Goal: Task Accomplishment & Management: Manage account settings

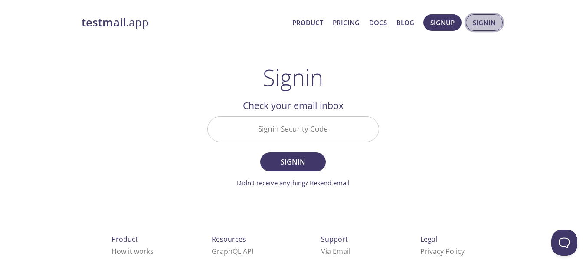
click at [470, 21] on button "Signin" at bounding box center [484, 22] width 37 height 16
click at [481, 27] on span "Signin" at bounding box center [484, 22] width 23 height 11
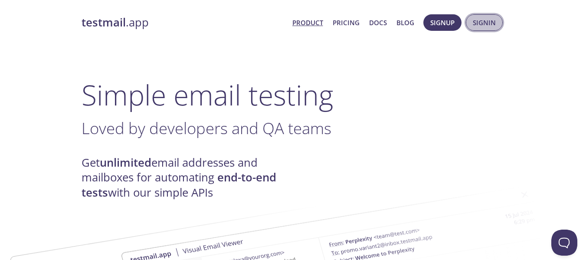
click at [491, 22] on span "Signin" at bounding box center [484, 22] width 23 height 11
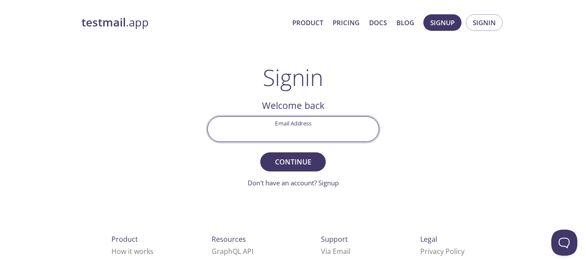
click at [346, 125] on input "Email Address" at bounding box center [293, 129] width 171 height 25
type input "[EMAIL_ADDRESS][DOMAIN_NAME]"
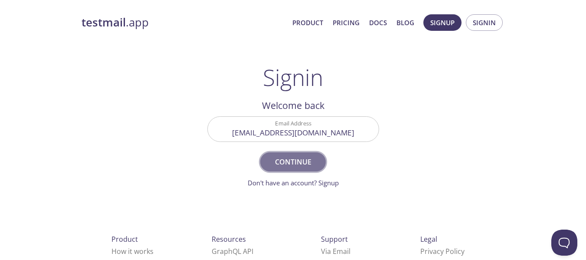
click at [309, 158] on span "Continue" at bounding box center [293, 162] width 46 height 12
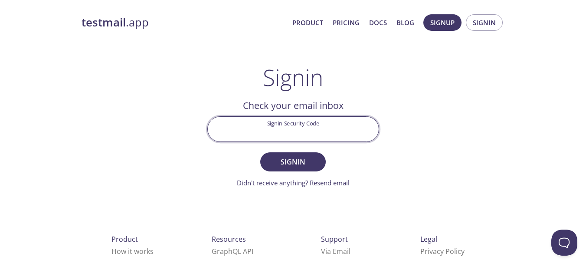
click at [330, 120] on input "Signin Security Code" at bounding box center [293, 129] width 171 height 25
paste input "4SV3XMU"
type input "4SV3XMU"
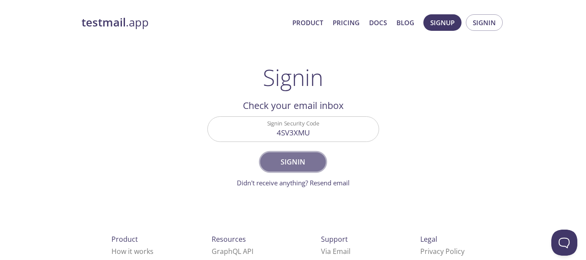
click at [302, 169] on button "Signin" at bounding box center [292, 161] width 65 height 19
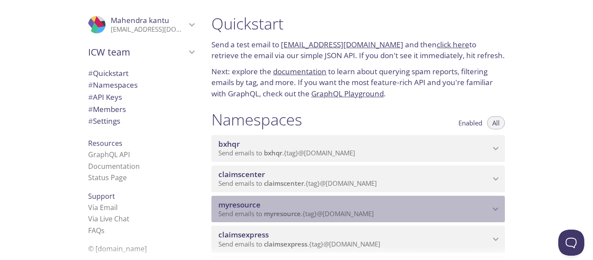
click at [490, 207] on icon "myresource namespace" at bounding box center [495, 209] width 11 height 11
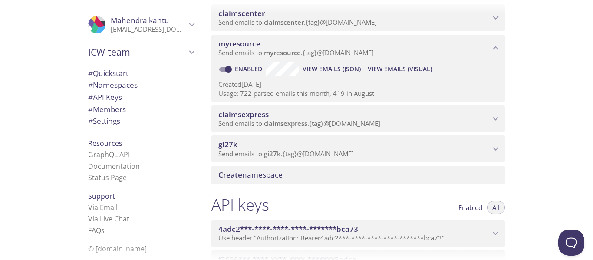
scroll to position [175, 0]
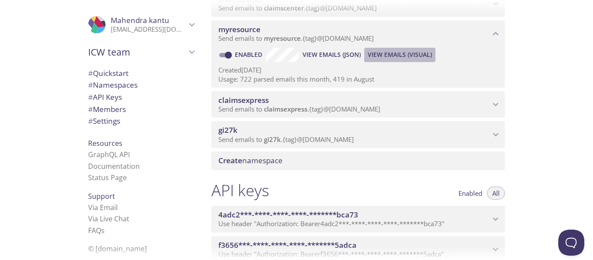
click at [401, 55] on span "View Emails (Visual)" at bounding box center [400, 54] width 64 height 10
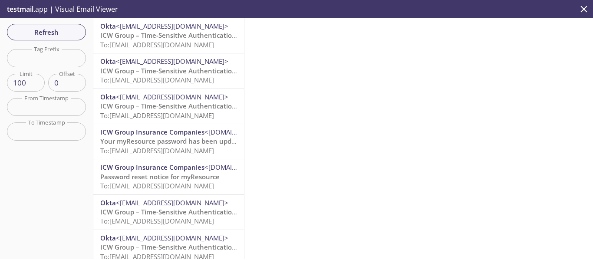
click at [138, 39] on span "ICW Group – Time-Sensitive Authentication Code" at bounding box center [177, 35] width 154 height 9
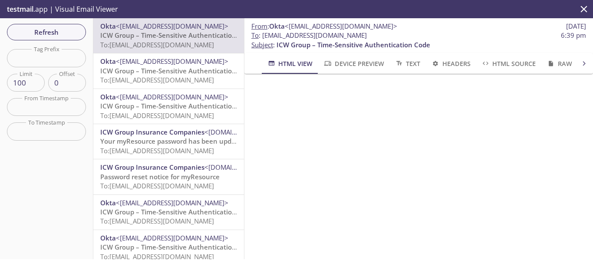
drag, startPoint x: 398, startPoint y: 36, endPoint x: 263, endPoint y: 39, distance: 135.0
click at [263, 39] on span "To : [EMAIL_ADDRESS][DOMAIN_NAME] 6:39 pm" at bounding box center [418, 35] width 335 height 9
click at [38, 33] on span "Refresh" at bounding box center [46, 31] width 65 height 11
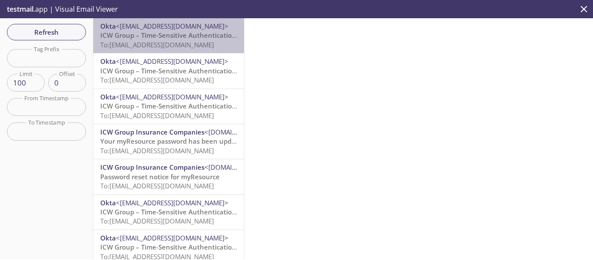
click at [179, 41] on span "To: [EMAIL_ADDRESS][DOMAIN_NAME]" at bounding box center [157, 44] width 114 height 9
